Goal: Task Accomplishment & Management: Use online tool/utility

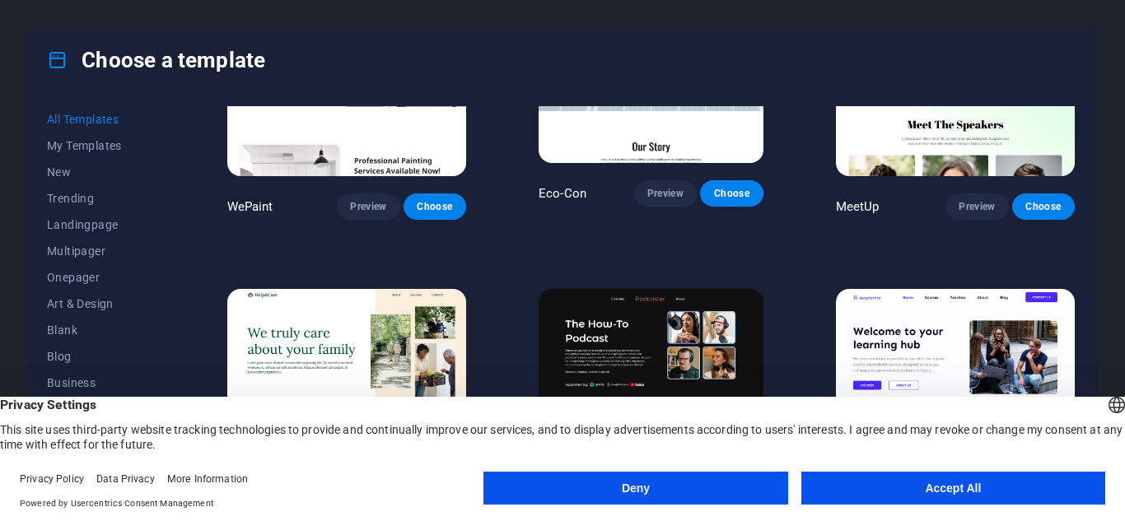
scroll to position [1235, 0]
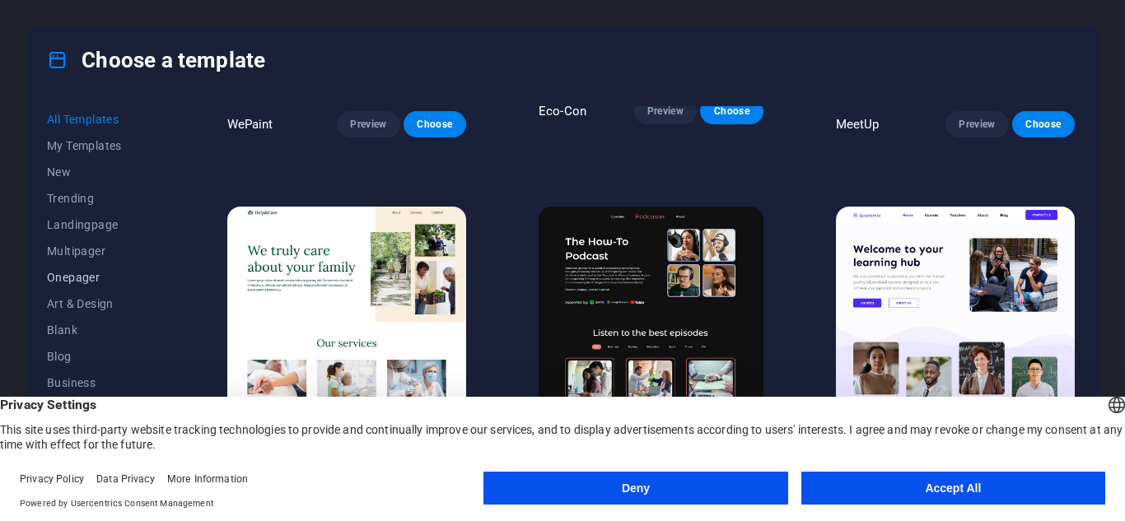
click at [90, 282] on span "Onepager" at bounding box center [101, 277] width 108 height 13
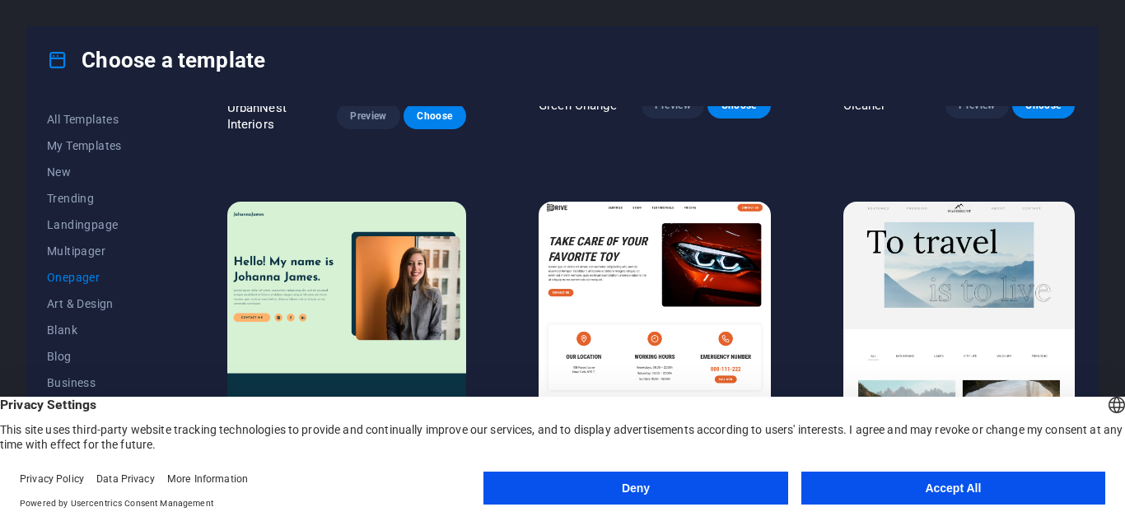
scroll to position [667, 0]
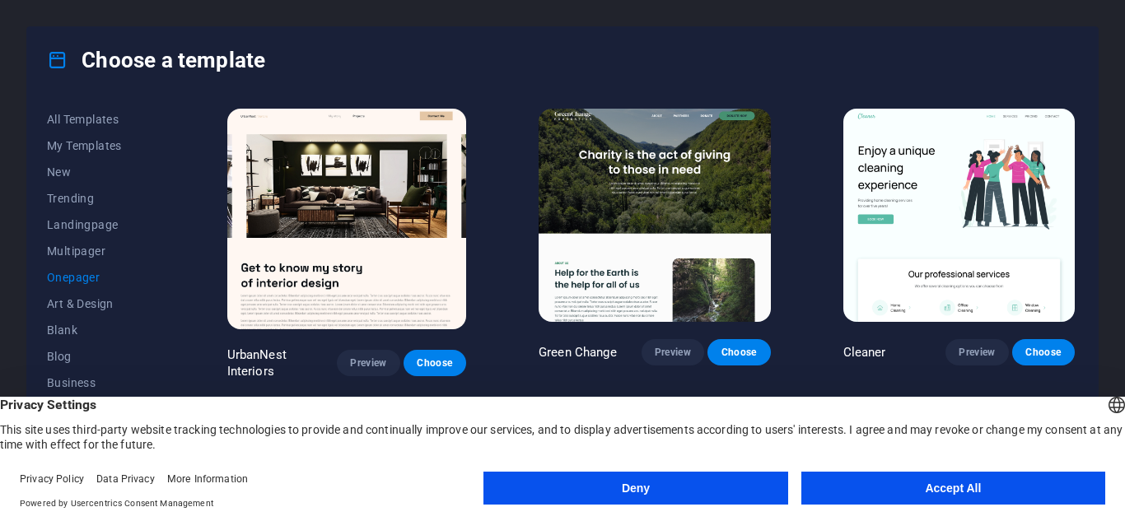
click at [992, 187] on img at bounding box center [959, 215] width 232 height 213
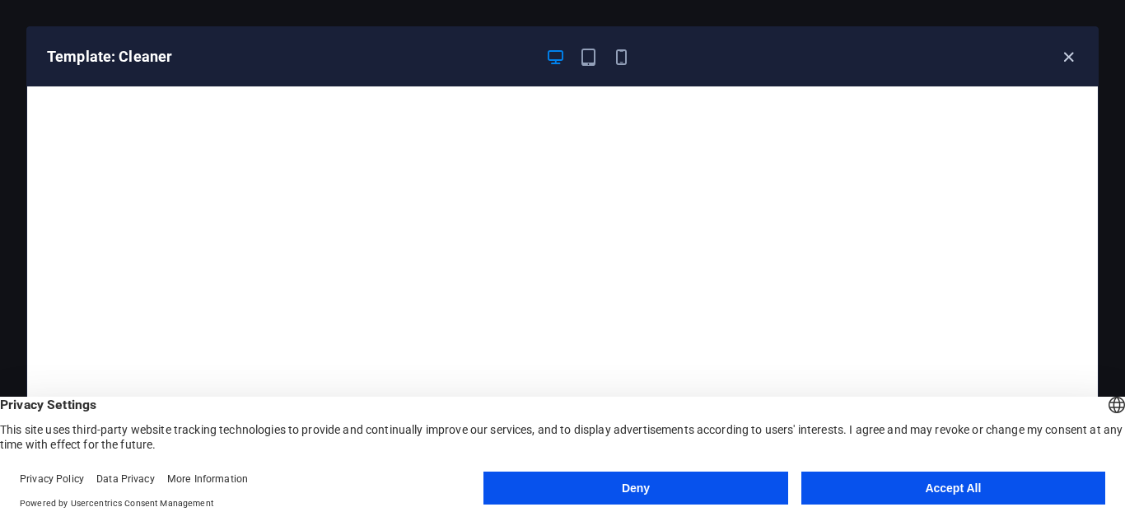
click at [1069, 54] on icon "button" at bounding box center [1068, 57] width 19 height 19
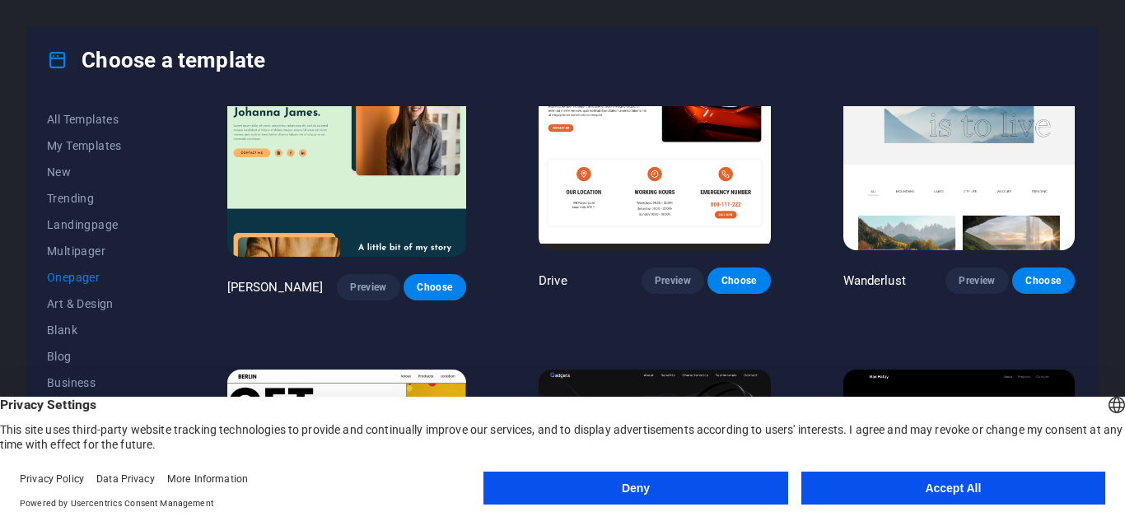
scroll to position [1244, 0]
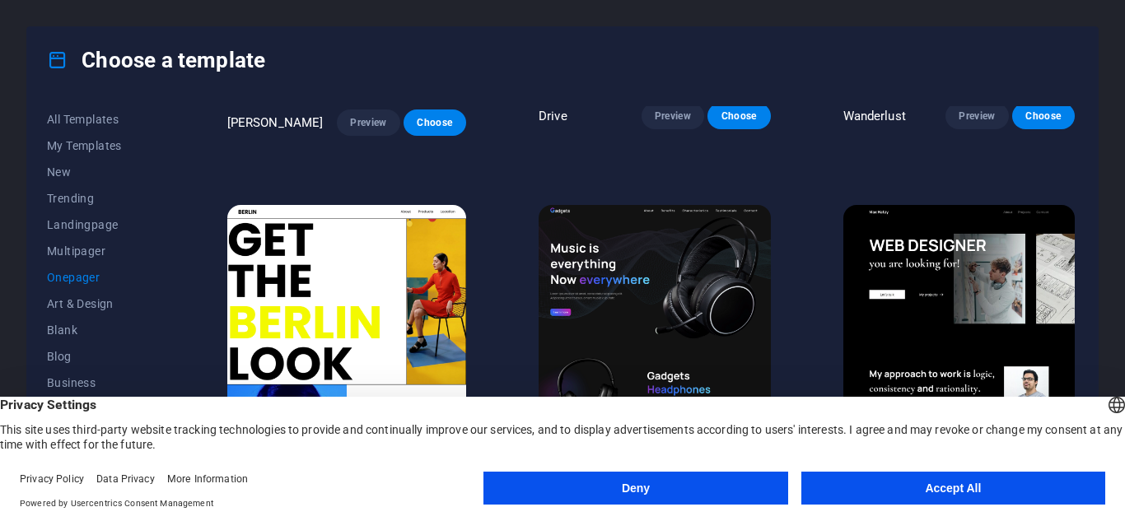
click at [715, 220] on img at bounding box center [654, 311] width 231 height 213
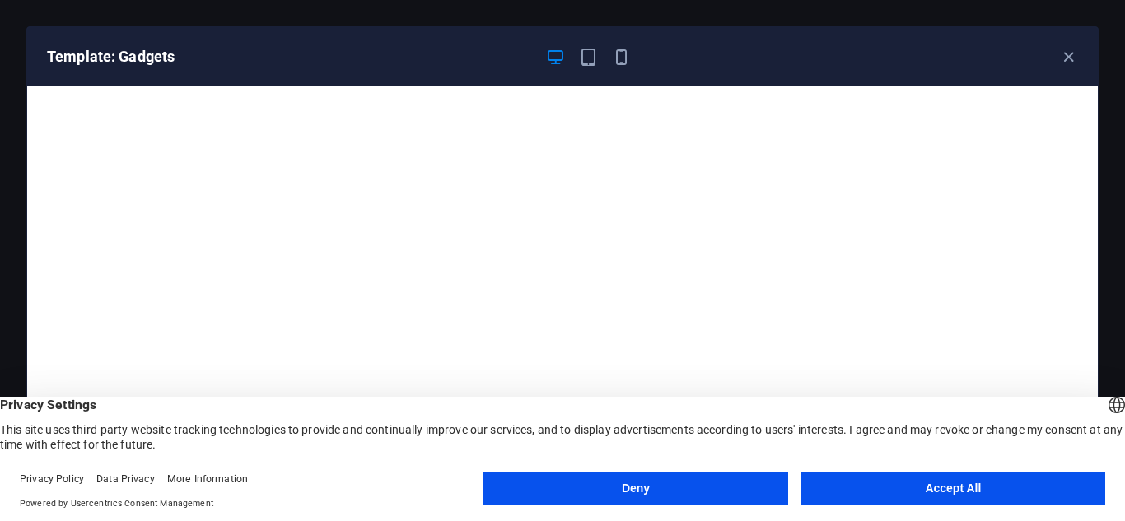
click at [916, 489] on button "Accept All" at bounding box center [953, 488] width 304 height 33
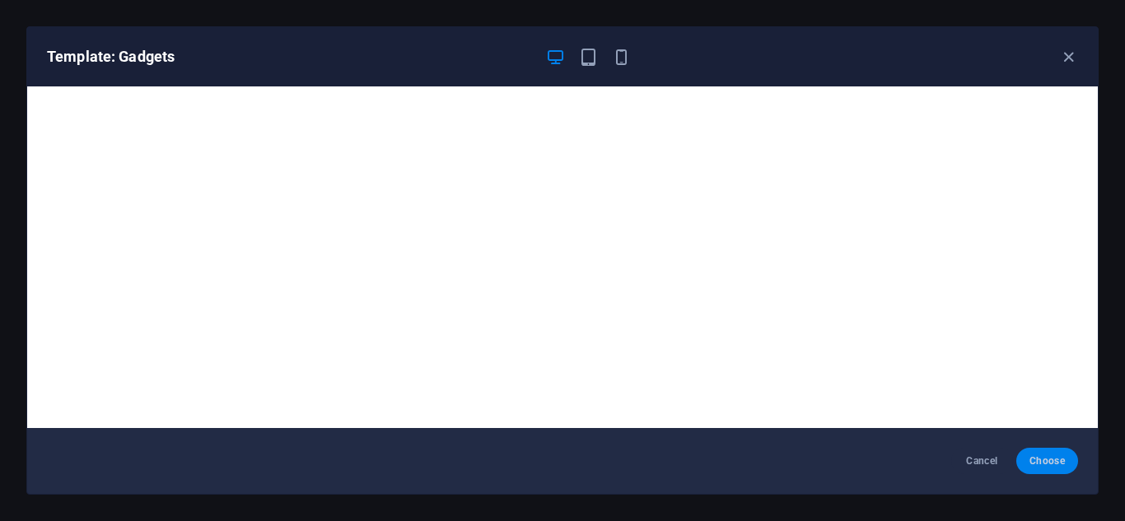
click at [1047, 465] on span "Choose" at bounding box center [1047, 461] width 35 height 13
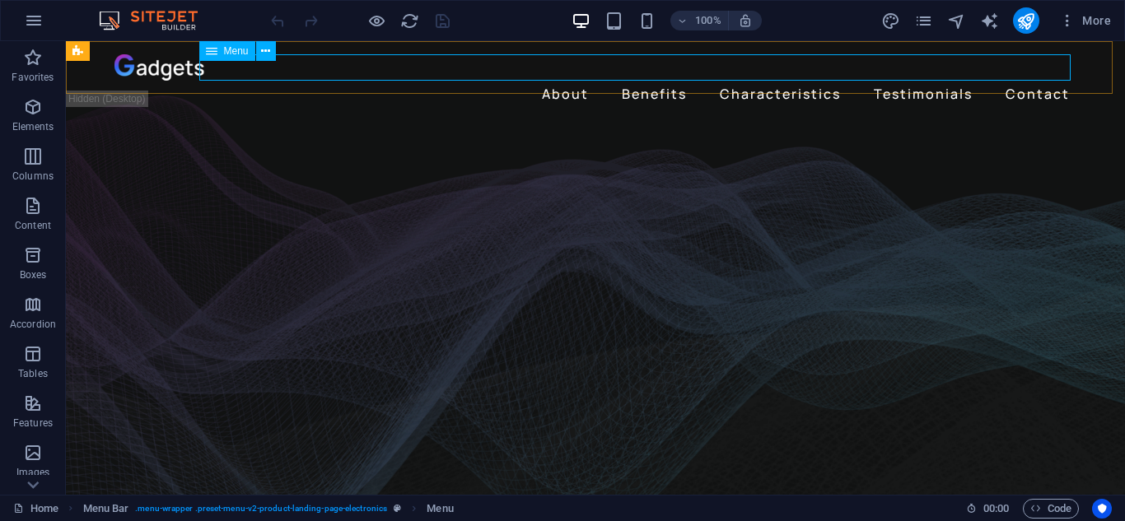
click at [245, 58] on div "Menu" at bounding box center [227, 51] width 56 height 20
click at [269, 51] on icon at bounding box center [265, 51] width 9 height 17
click at [217, 54] on div "Menu" at bounding box center [227, 51] width 56 height 20
click at [217, 51] on icon at bounding box center [212, 51] width 12 height 20
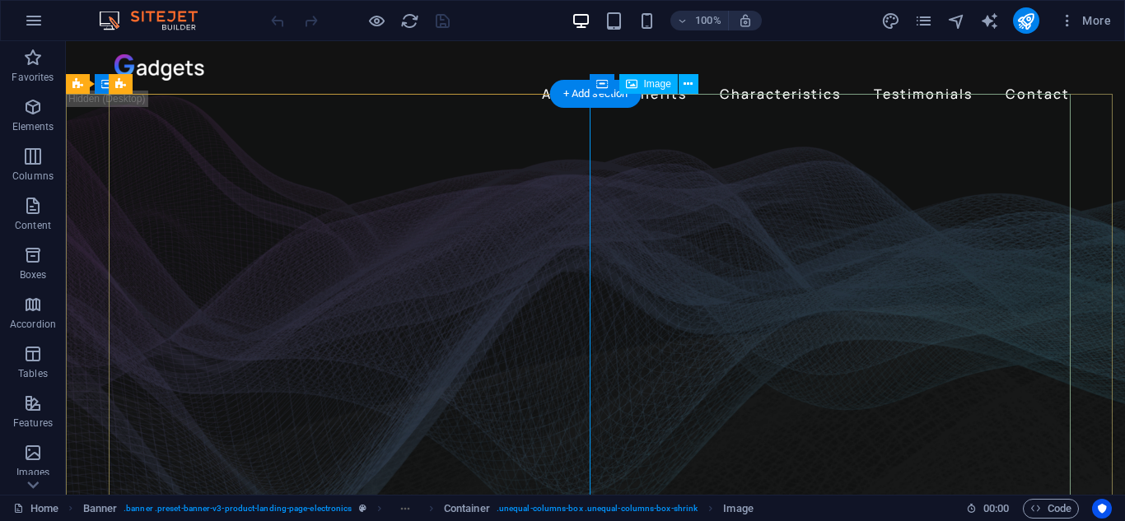
click at [653, 87] on span "Image" at bounding box center [657, 84] width 27 height 10
click at [664, 82] on span "Image" at bounding box center [657, 84] width 27 height 10
click at [689, 87] on icon at bounding box center [688, 84] width 9 height 17
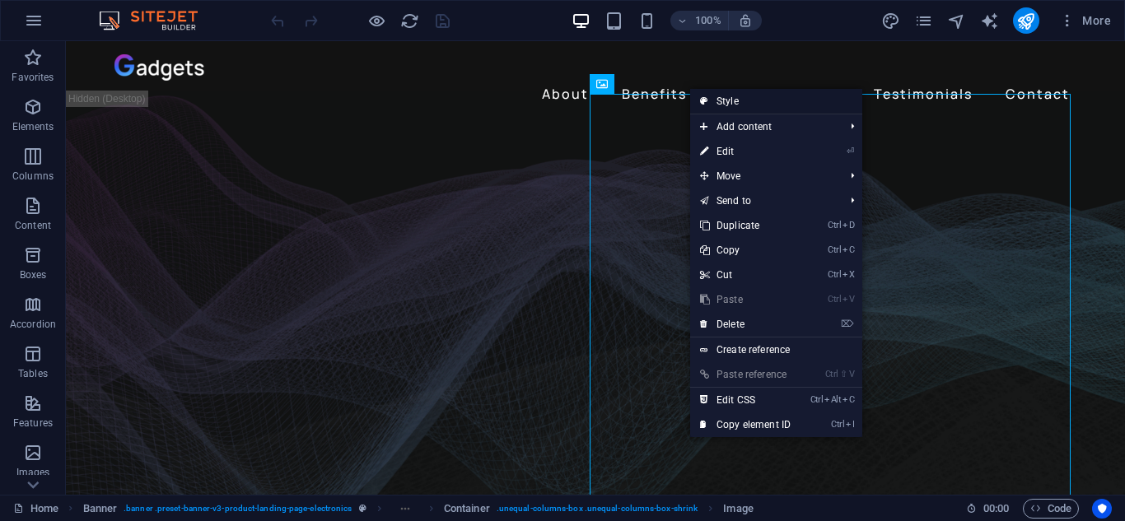
click at [708, 101] on link "Style" at bounding box center [776, 101] width 172 height 25
select select "%"
select select "rem"
select select "preset-unequal-columns-v2-product-landing-page-electronics-slider-in-header-2"
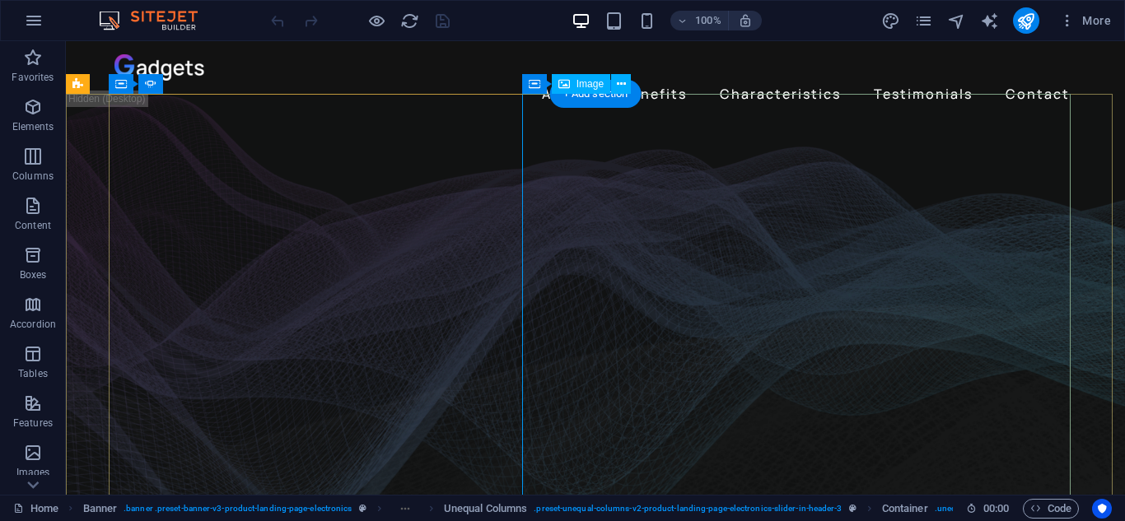
select select "%"
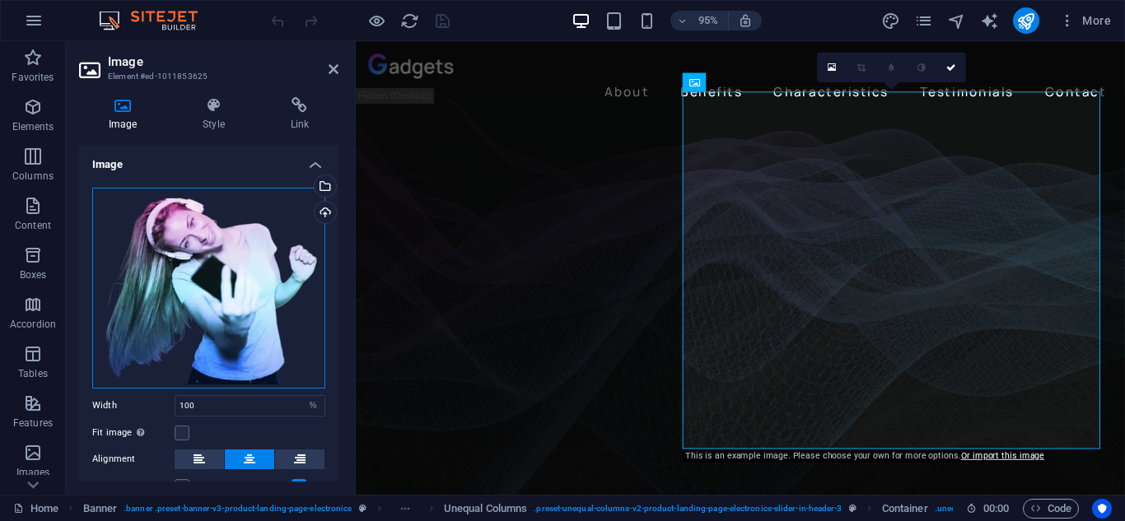
click at [265, 253] on div "Drag files here, click to choose files or select files from Files or our free s…" at bounding box center [208, 288] width 233 height 201
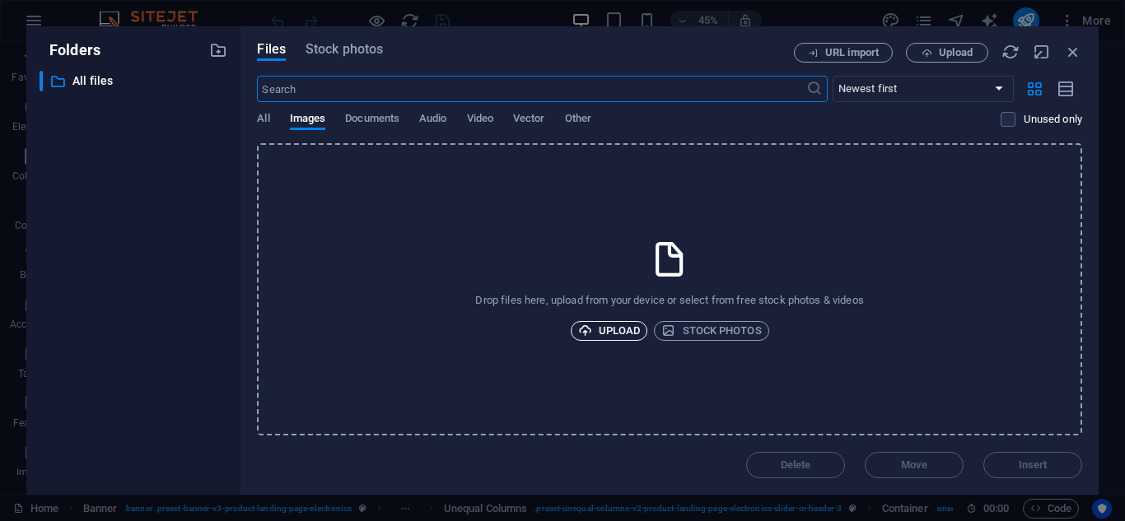
click at [611, 326] on span "Upload" at bounding box center [609, 331] width 63 height 20
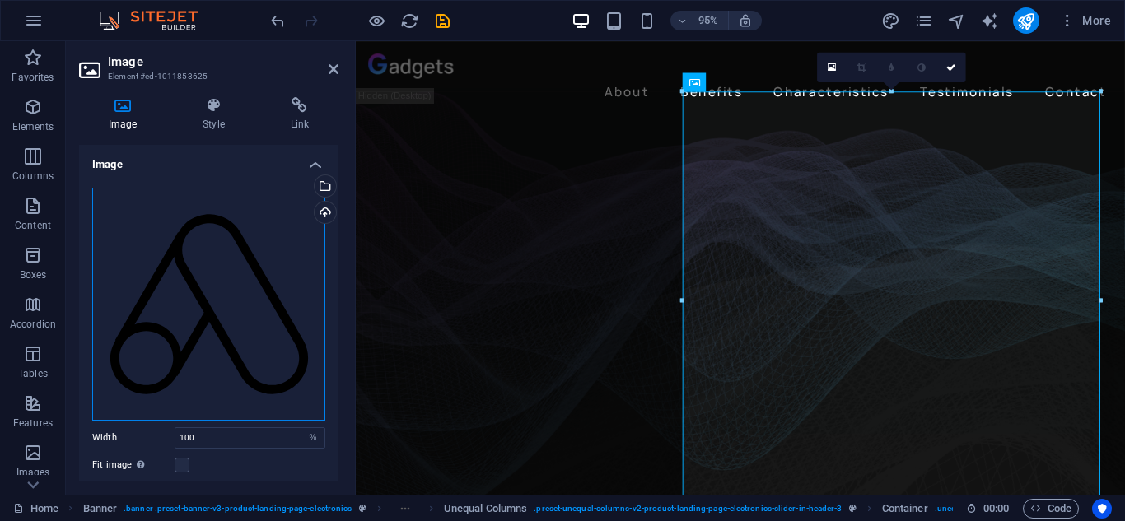
click at [279, 227] on div "Drag files here, click to choose files or select files from Files or our free s…" at bounding box center [208, 304] width 233 height 233
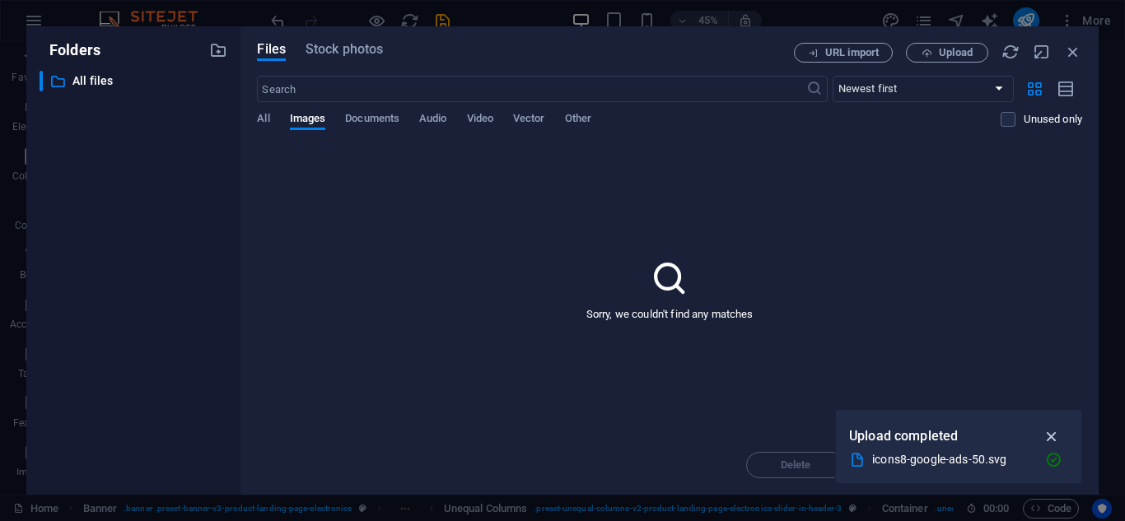
click at [1057, 435] on icon "button" at bounding box center [1052, 436] width 19 height 18
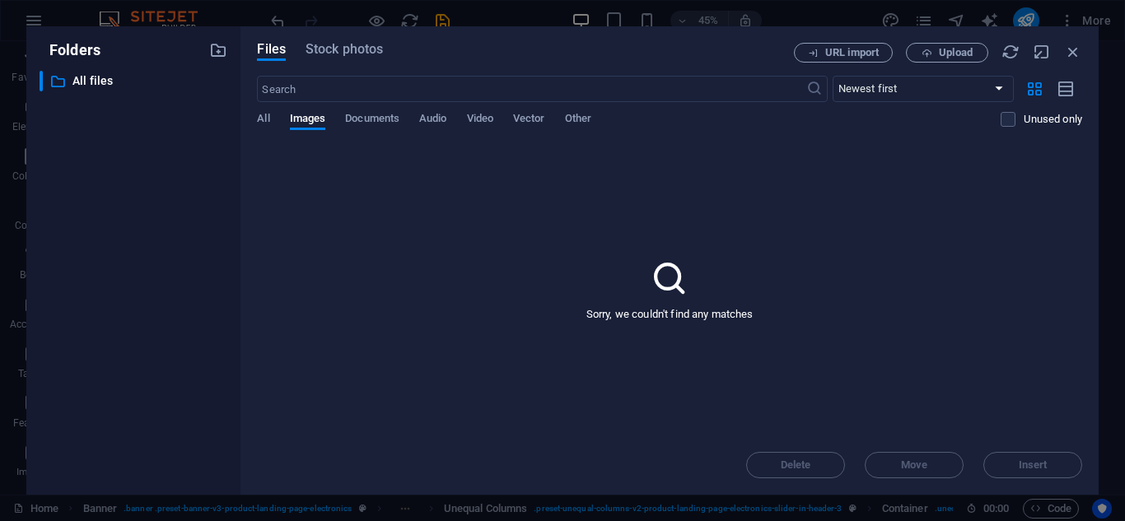
click at [678, 291] on icon at bounding box center [669, 278] width 41 height 41
drag, startPoint x: 666, startPoint y: 315, endPoint x: 603, endPoint y: 296, distance: 66.4
click at [665, 315] on p "Sorry, we couldn't find any matches" at bounding box center [669, 314] width 167 height 15
click at [957, 58] on button "Upload" at bounding box center [947, 53] width 82 height 20
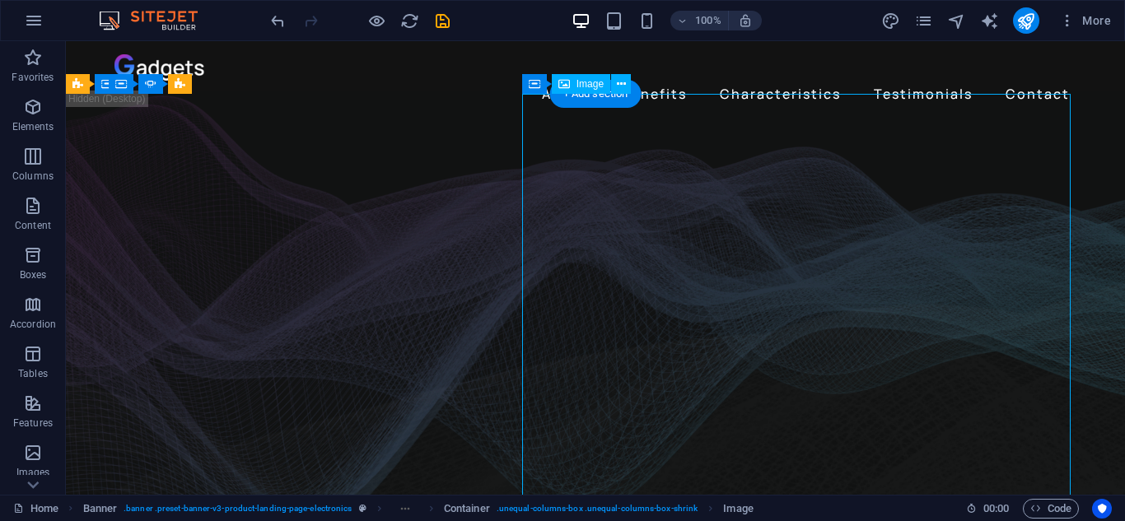
select select "%"
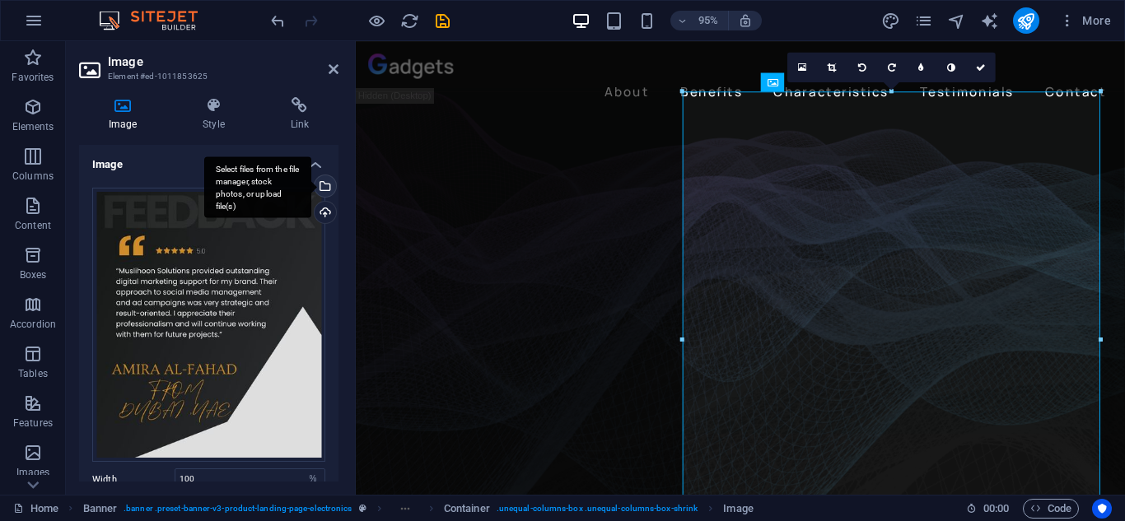
click at [320, 188] on div "Select files from the file manager, stock photos, or upload file(s)" at bounding box center [323, 187] width 25 height 25
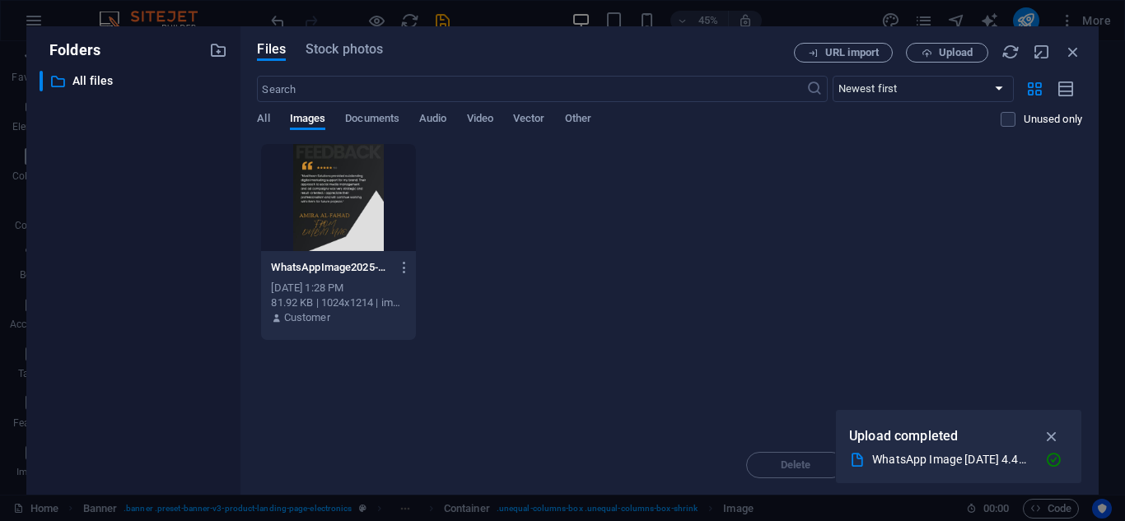
click at [353, 221] on div at bounding box center [338, 197] width 154 height 107
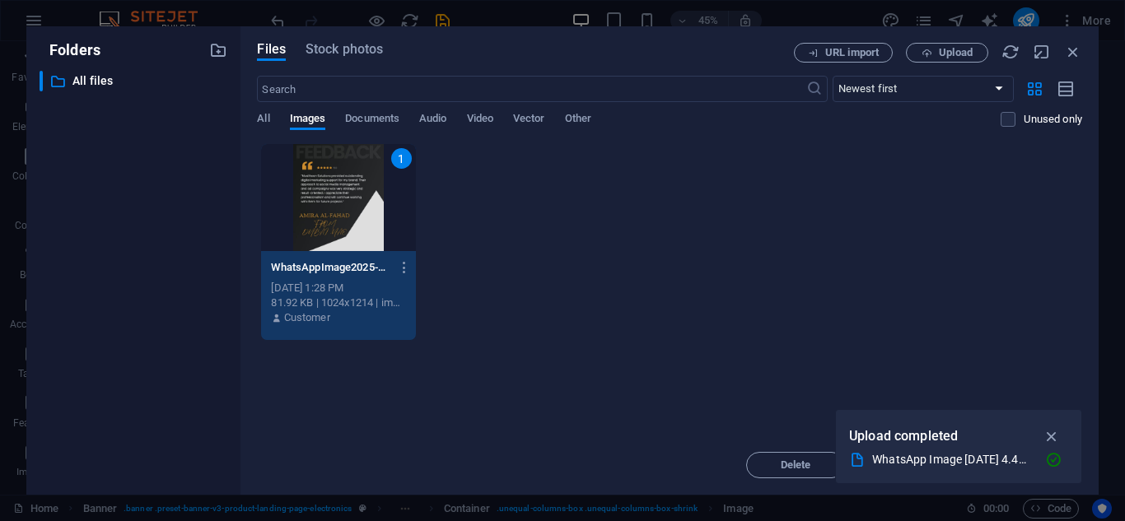
click at [444, 220] on div "1 WhatsAppImage2025-09-16at4.40.37PM-CpDCIn4VdwTiAi0B-8SeEA.jpeg WhatsAppImage2…" at bounding box center [669, 242] width 825 height 198
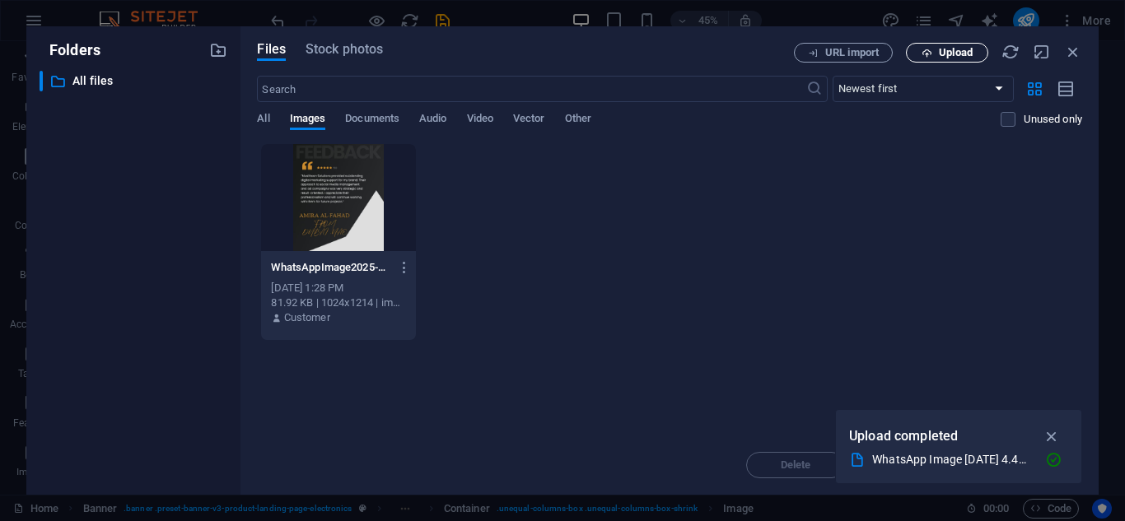
click at [957, 53] on span "Upload" at bounding box center [956, 53] width 34 height 10
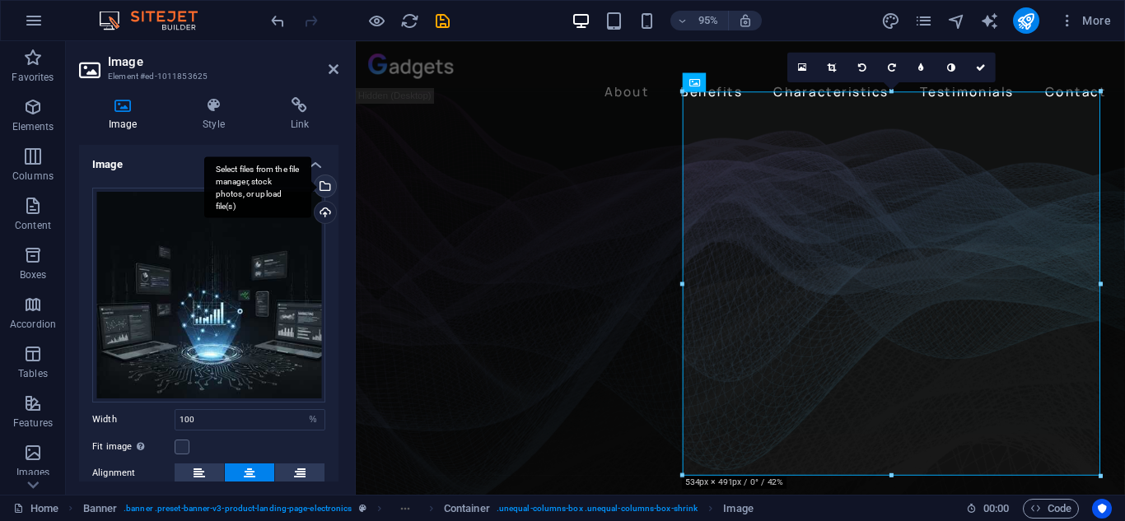
click at [327, 182] on div "Select files from the file manager, stock photos, or upload file(s)" at bounding box center [323, 187] width 25 height 25
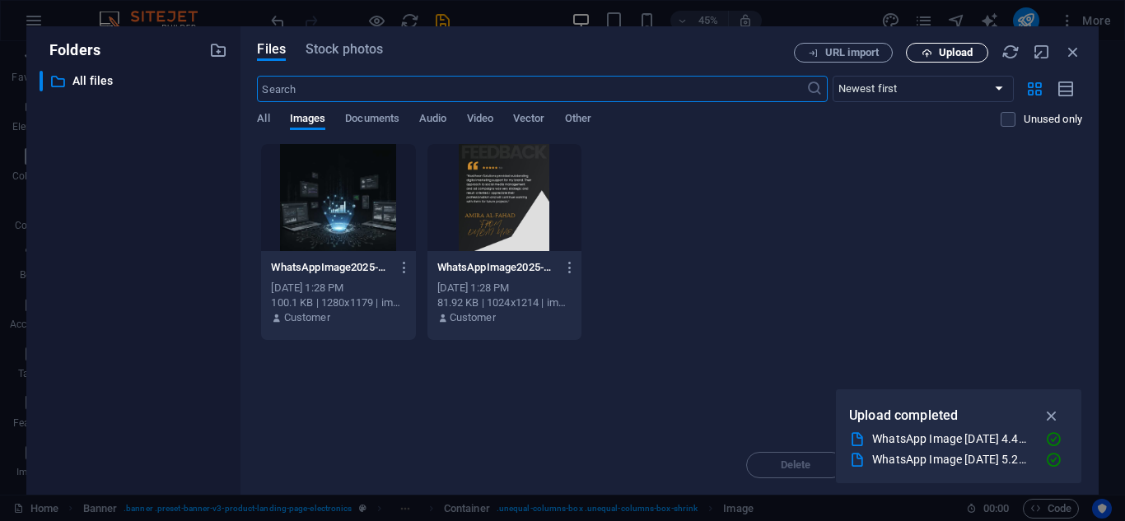
click at [974, 48] on span "Upload" at bounding box center [947, 53] width 68 height 11
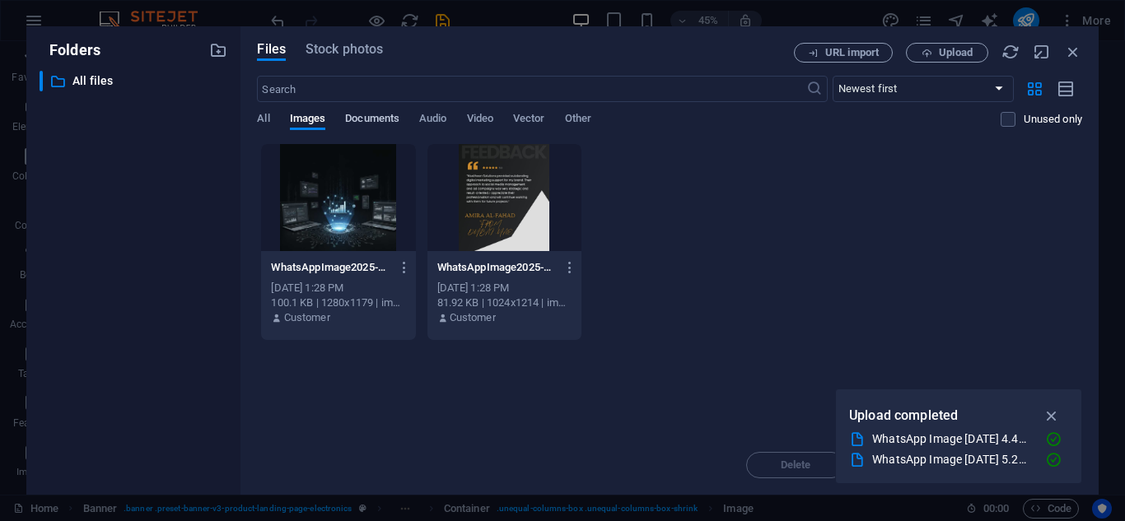
click at [390, 117] on span "Documents" at bounding box center [372, 120] width 54 height 23
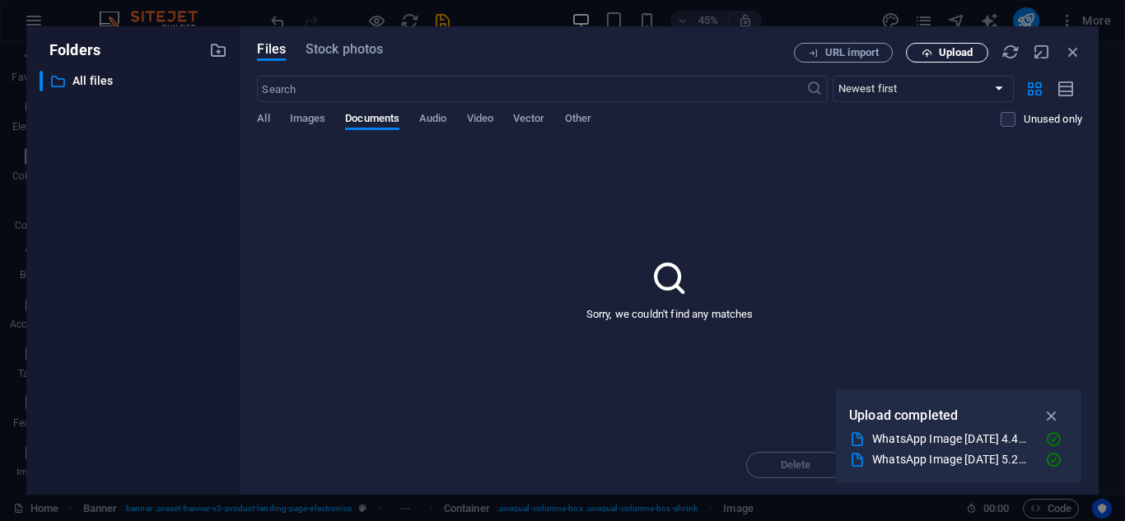
click at [969, 54] on span "Upload" at bounding box center [956, 53] width 34 height 10
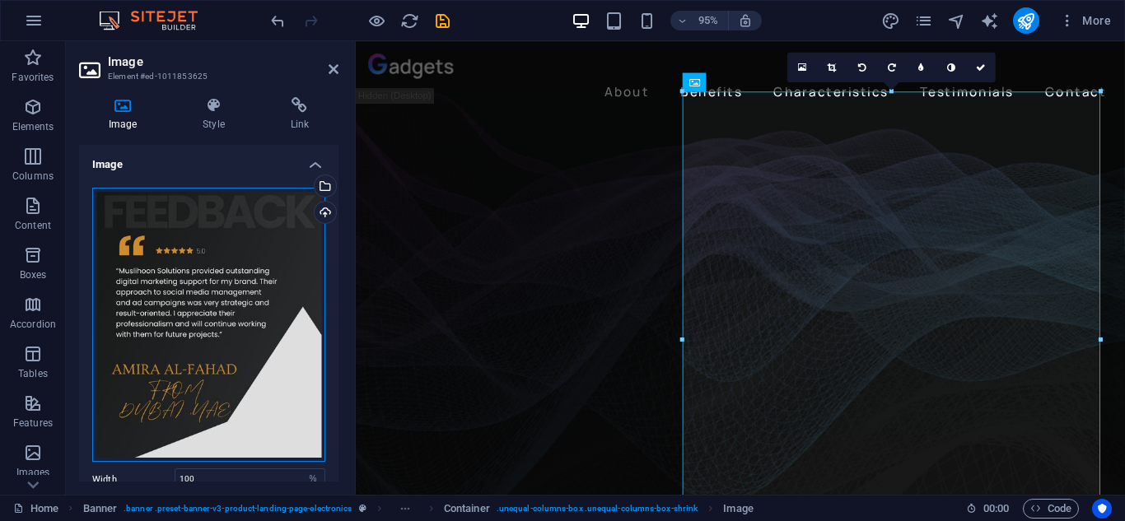
click at [244, 276] on div "Drag files here, click to choose files or select files from Files or our free s…" at bounding box center [208, 325] width 233 height 275
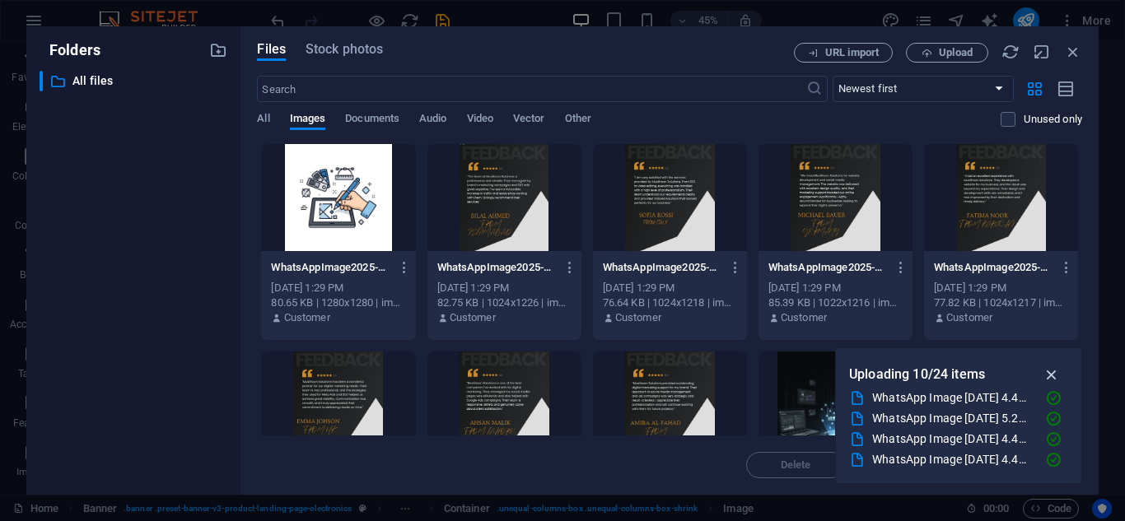
click at [1053, 376] on icon "button" at bounding box center [1052, 375] width 19 height 18
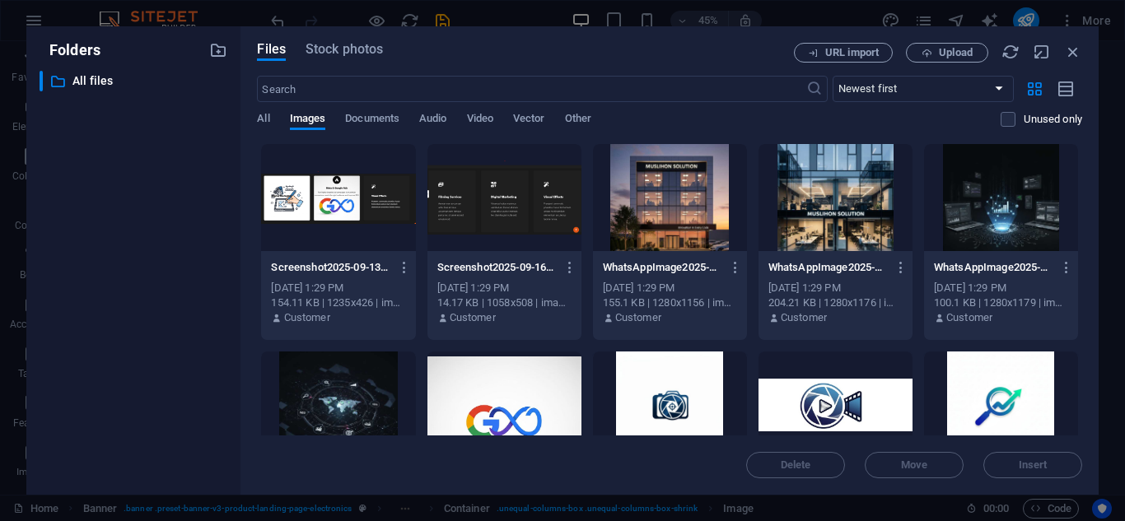
click at [797, 250] on div at bounding box center [836, 197] width 154 height 107
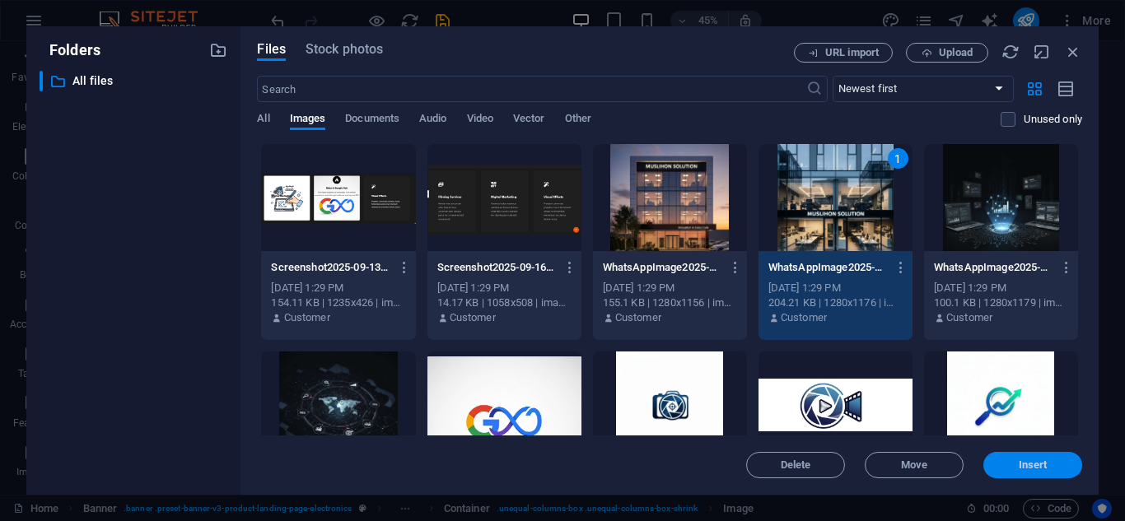
click at [990, 460] on span "Insert" at bounding box center [1033, 465] width 86 height 10
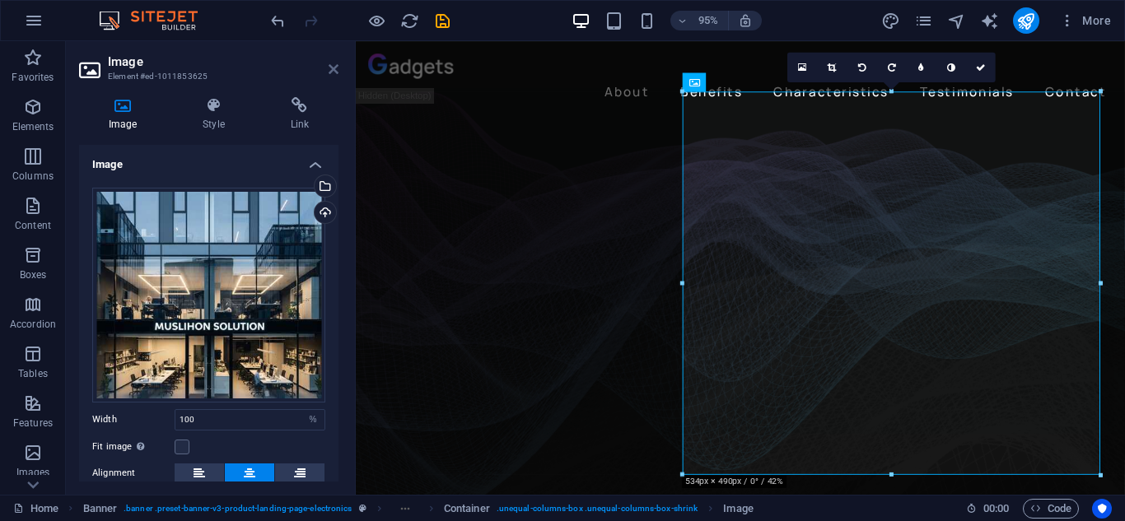
click at [333, 71] on icon at bounding box center [334, 69] width 10 height 13
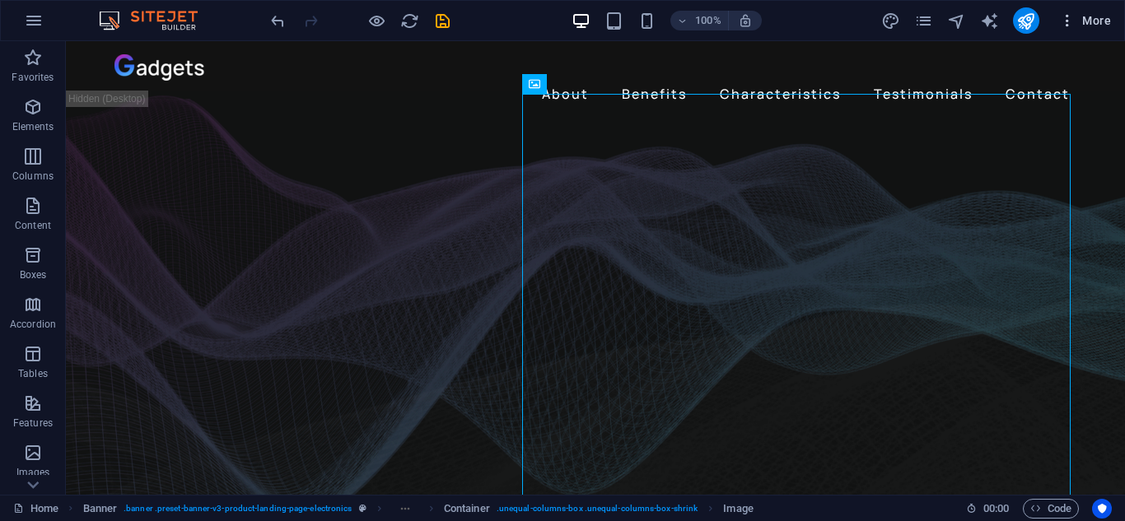
click at [1077, 16] on span "More" at bounding box center [1085, 20] width 52 height 16
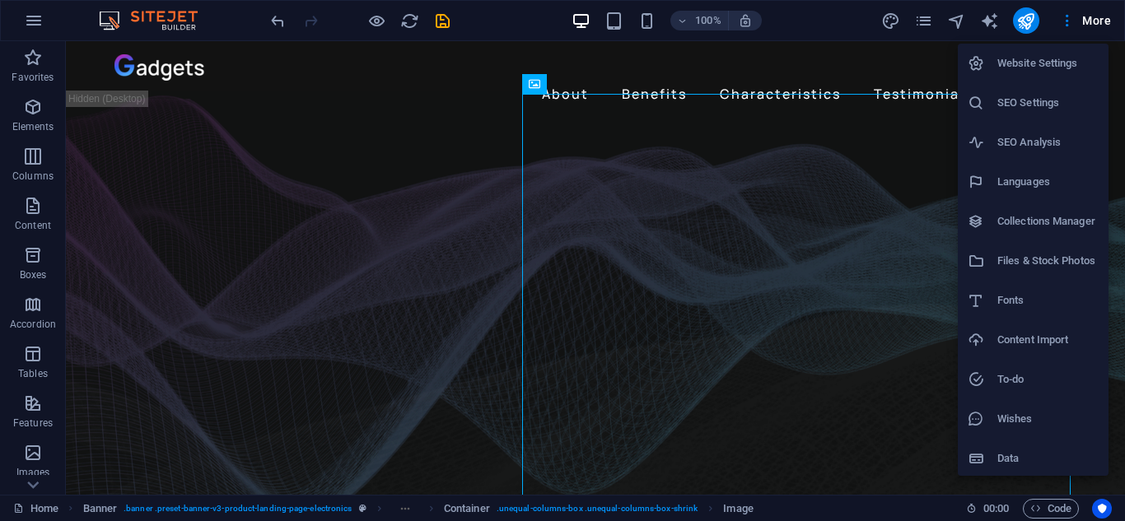
click at [1078, 16] on div at bounding box center [562, 260] width 1125 height 521
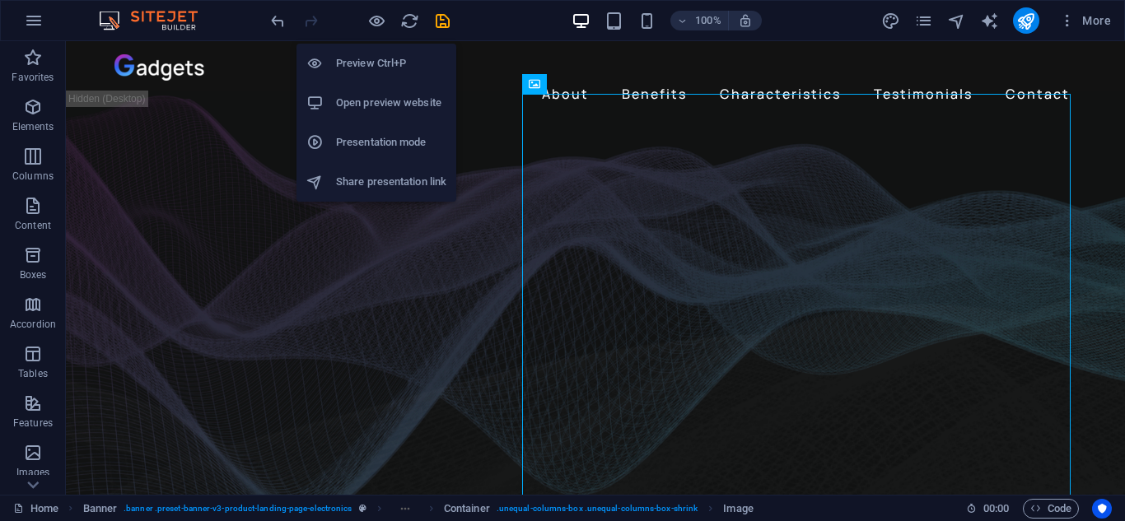
click at [410, 105] on h6 "Open preview website" at bounding box center [391, 103] width 110 height 20
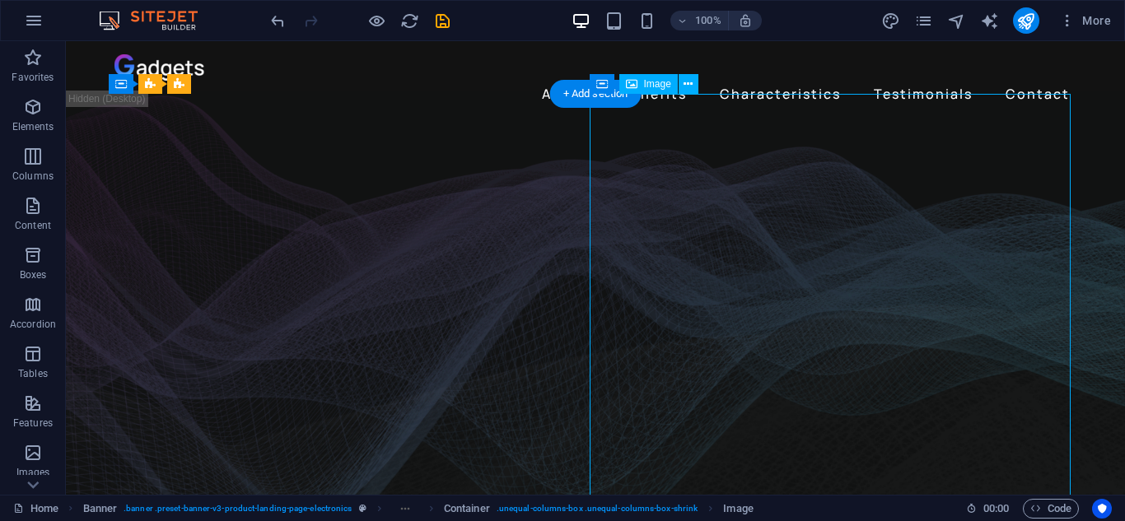
select select "%"
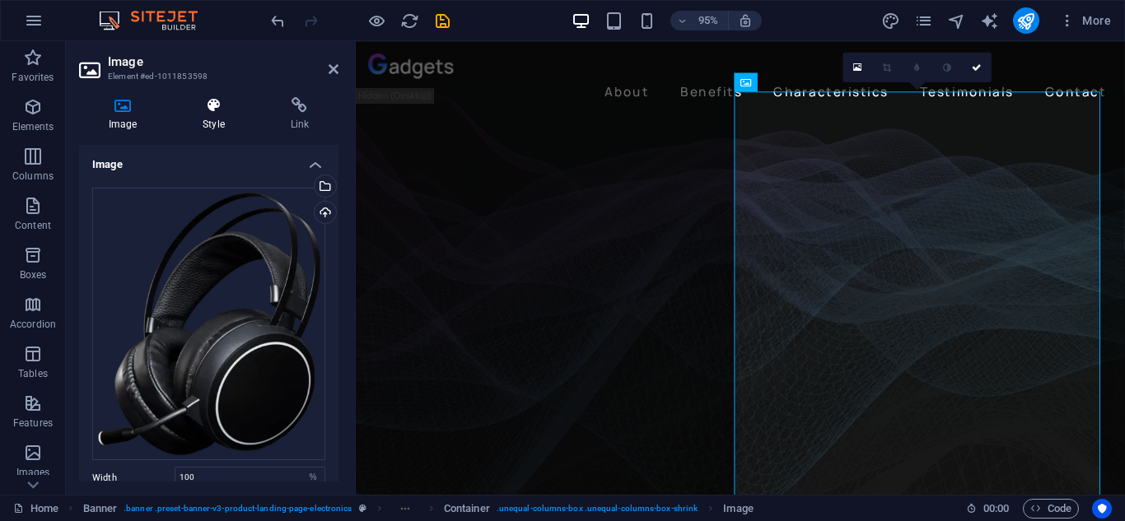
click at [200, 119] on h4 "Style" at bounding box center [216, 114] width 87 height 35
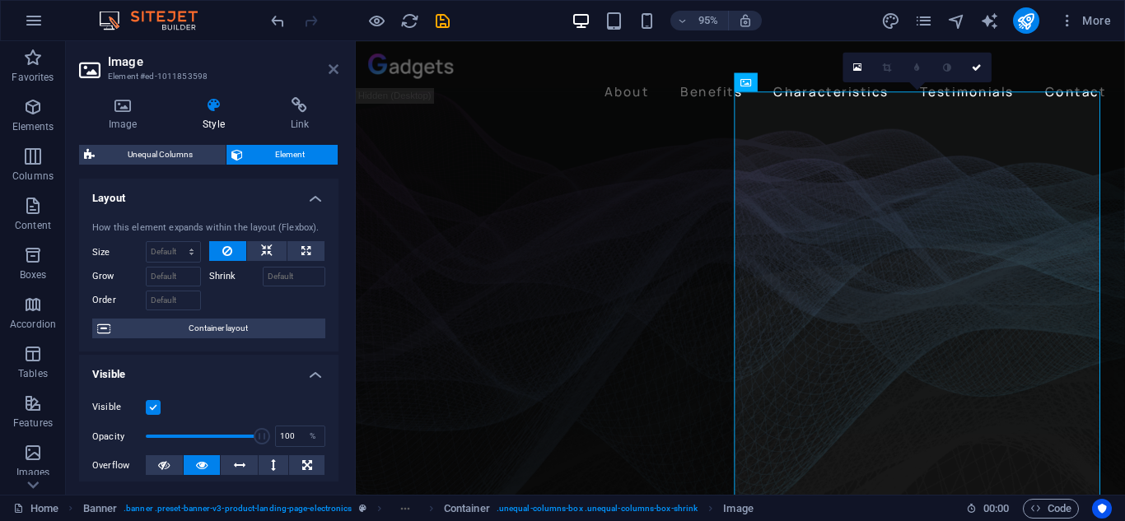
click at [329, 67] on icon at bounding box center [334, 69] width 10 height 13
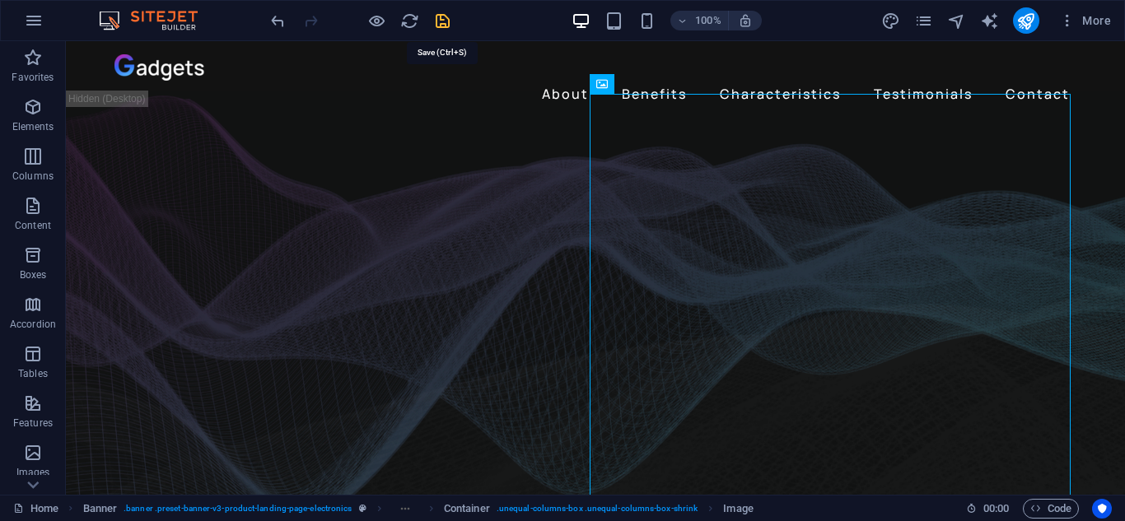
click at [443, 22] on icon "save" at bounding box center [442, 21] width 19 height 19
checkbox input "false"
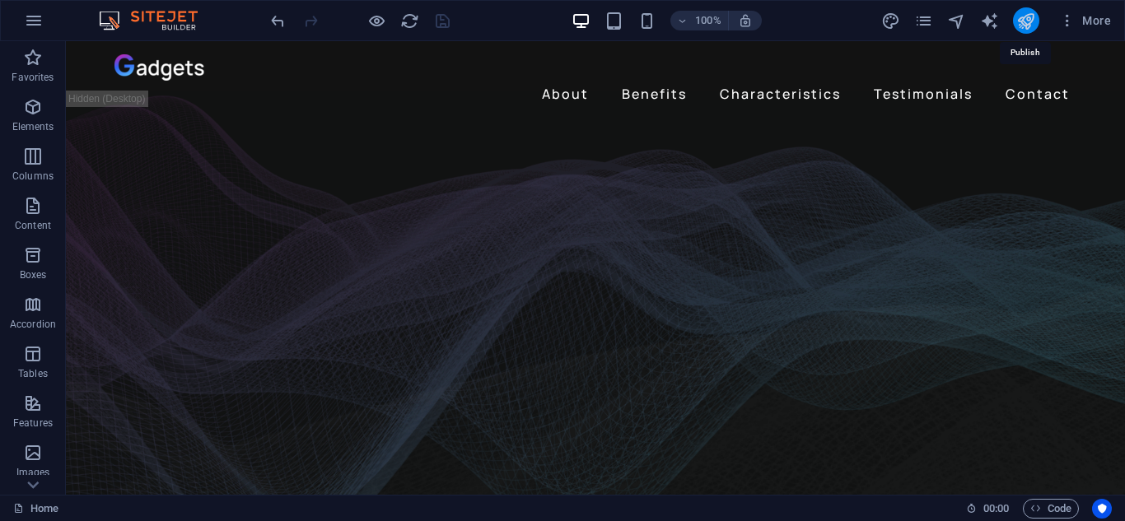
click at [1023, 22] on icon "publish" at bounding box center [1025, 21] width 19 height 19
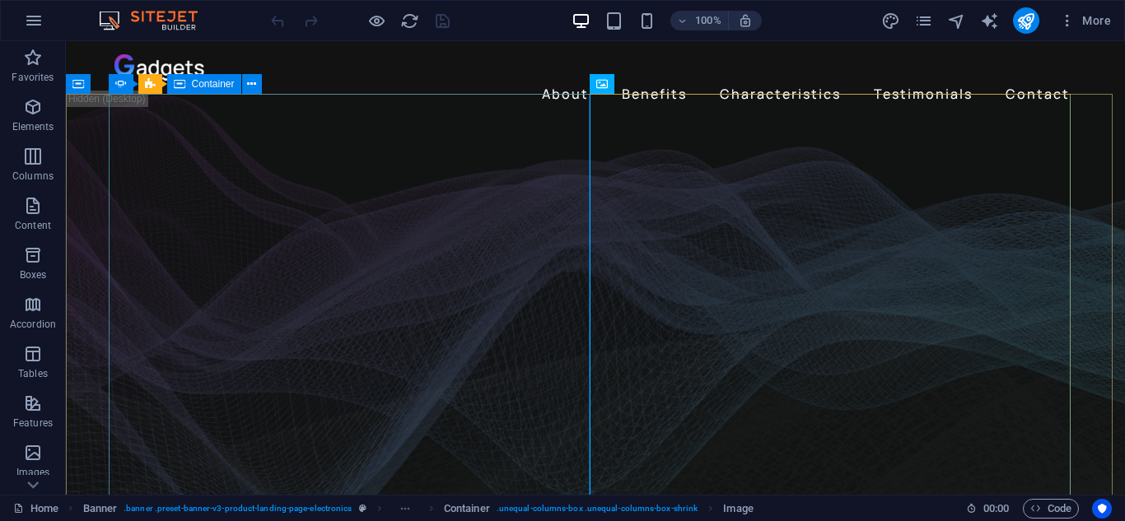
click at [202, 86] on span "Container" at bounding box center [213, 84] width 43 height 10
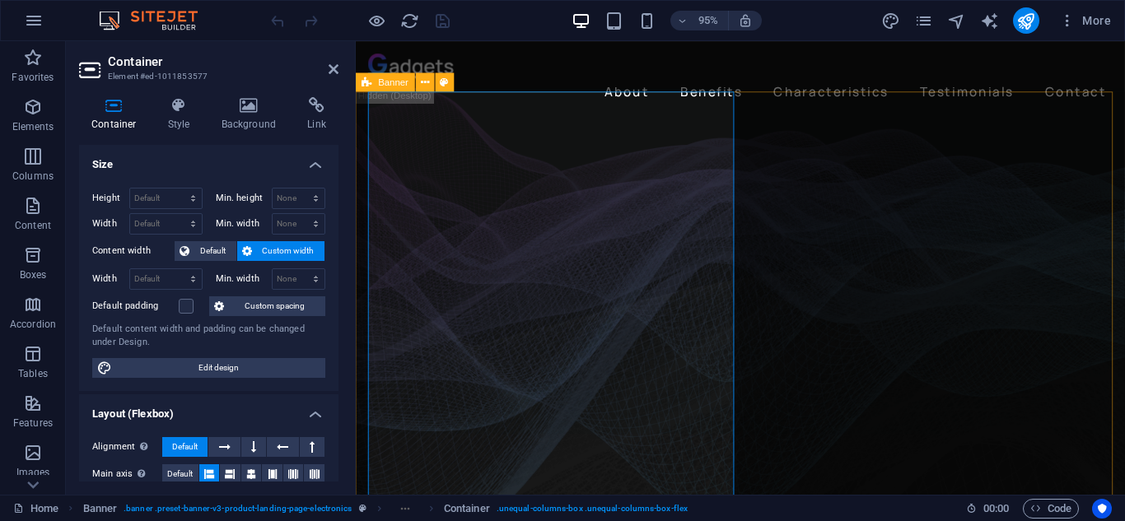
click at [372, 82] on div "Banner" at bounding box center [385, 81] width 59 height 19
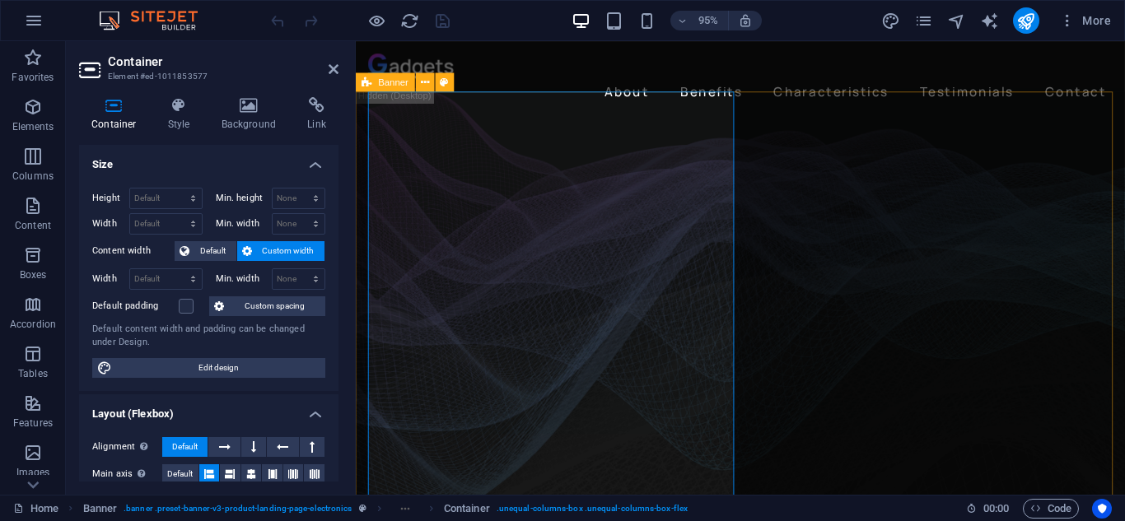
select select "vh"
select select "banner"
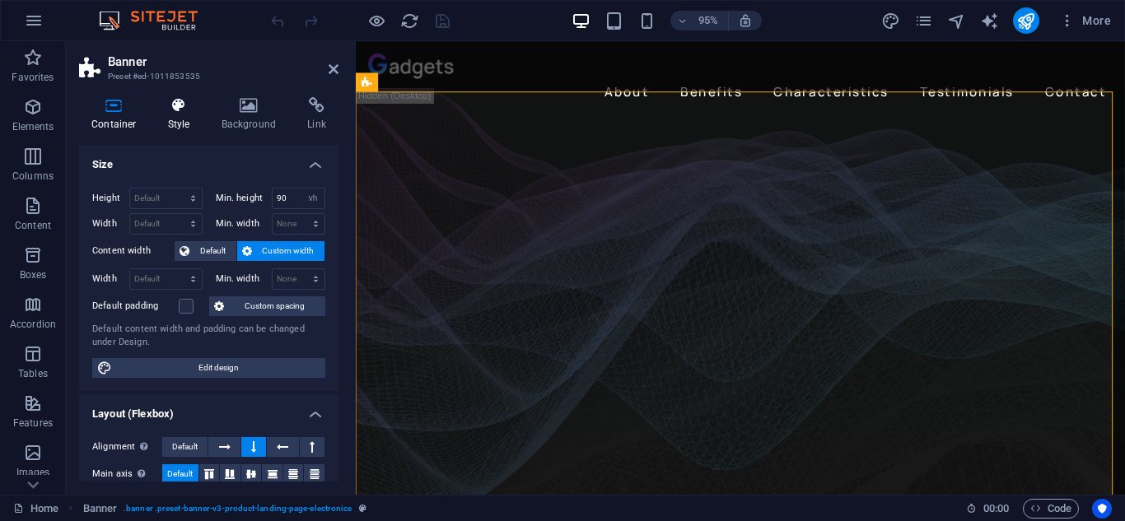
click at [202, 117] on h4 "Style" at bounding box center [183, 114] width 54 height 35
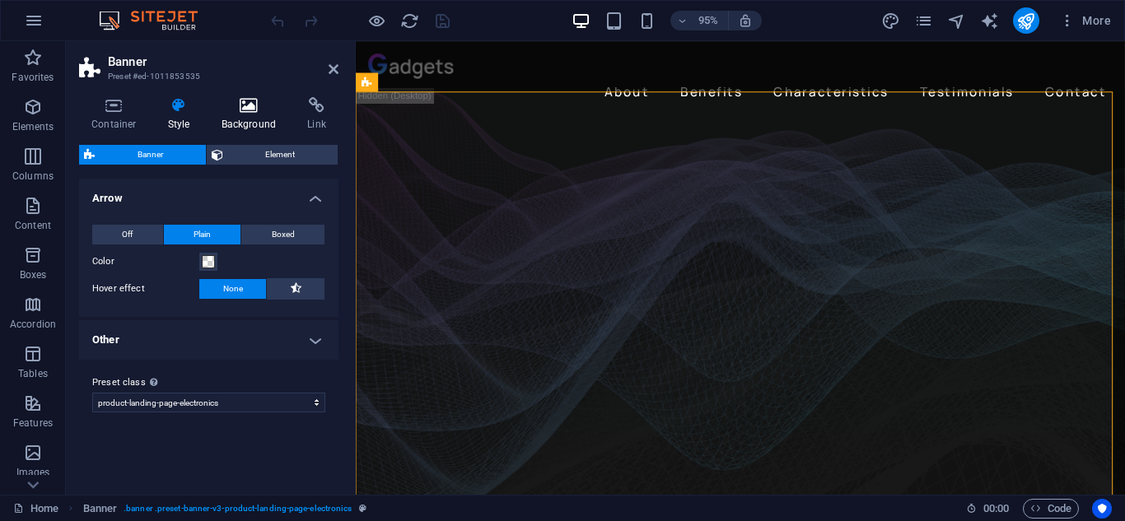
click at [235, 110] on icon at bounding box center [249, 105] width 80 height 16
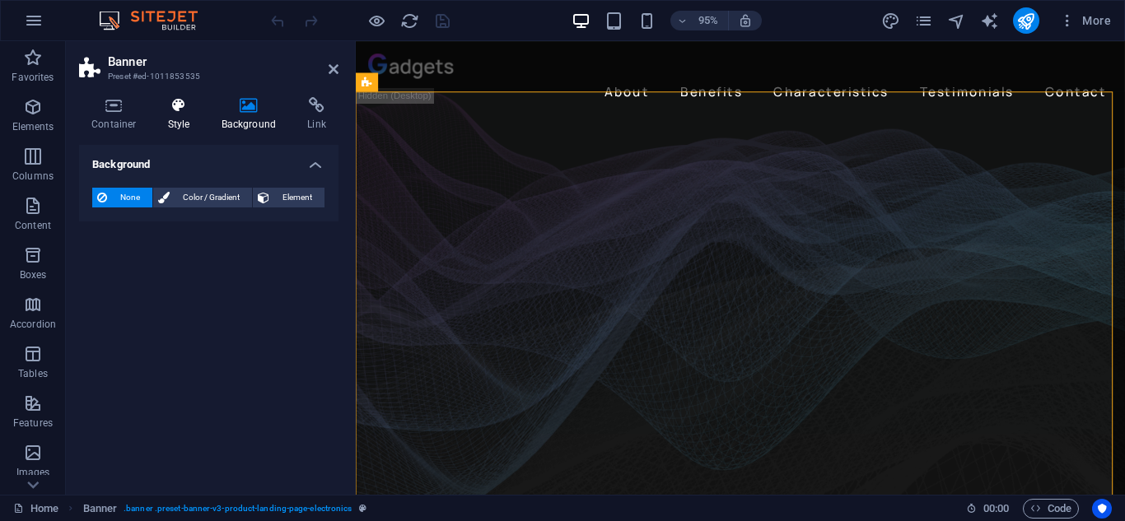
click at [184, 115] on h4 "Style" at bounding box center [183, 114] width 54 height 35
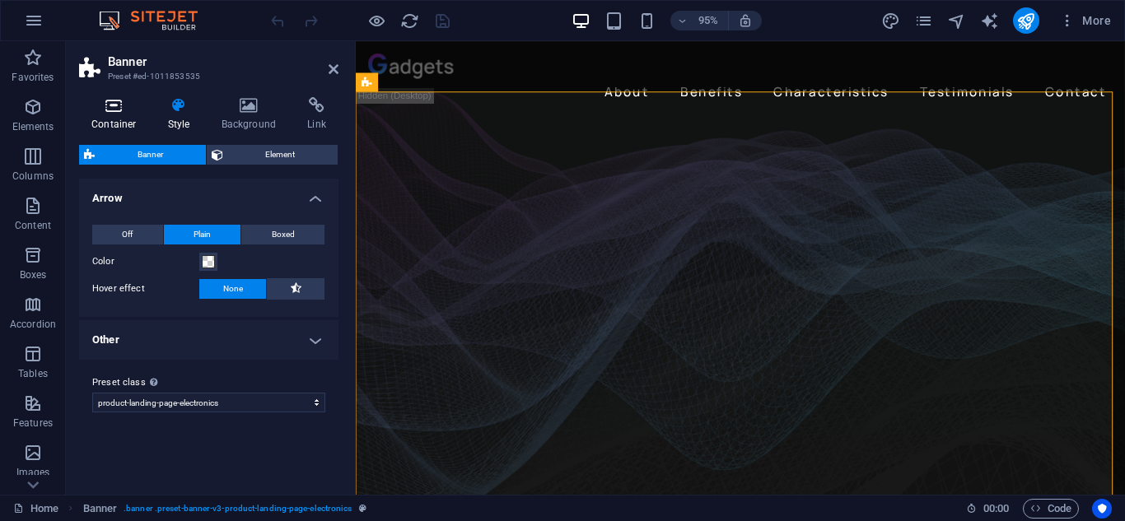
click at [123, 115] on h4 "Container" at bounding box center [117, 114] width 77 height 35
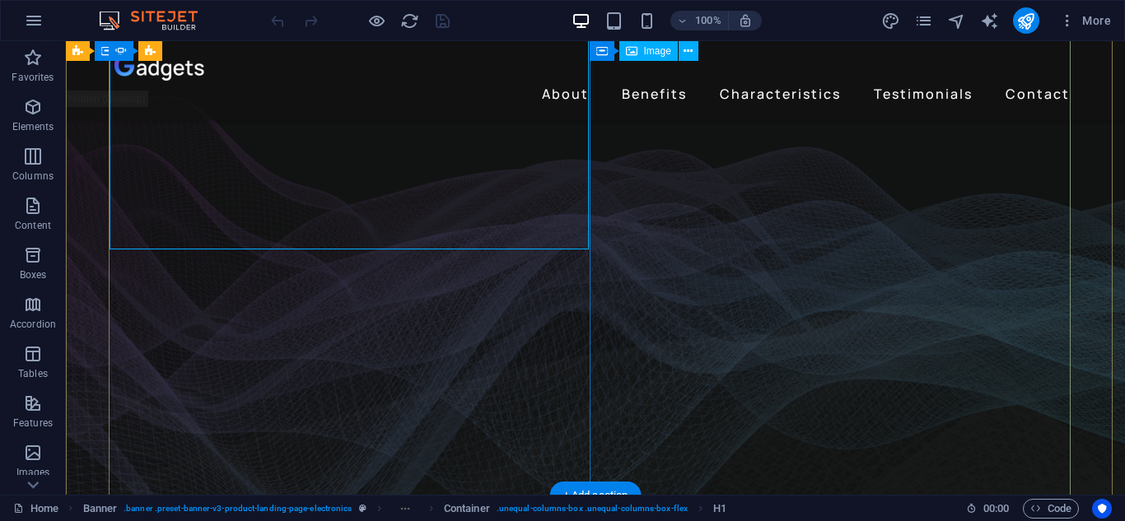
scroll to position [165, 0]
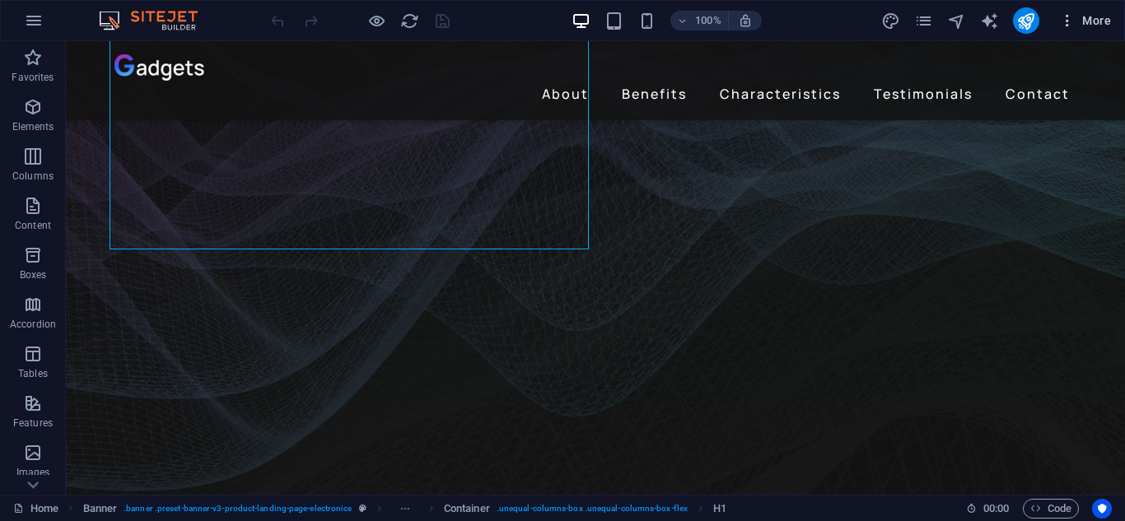
click at [1068, 19] on icon "button" at bounding box center [1067, 20] width 16 height 16
